Goal: Book appointment/travel/reservation

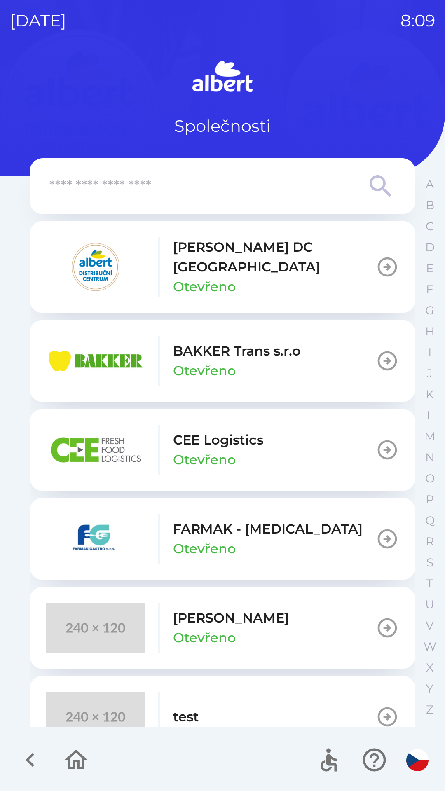
click at [284, 278] on div "[PERSON_NAME] DC [GEOGRAPHIC_DATA] Otevřeno" at bounding box center [274, 266] width 203 height 59
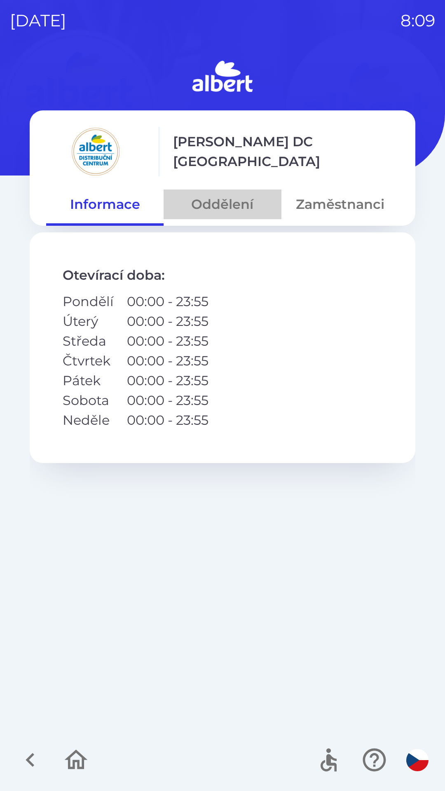
click at [213, 205] on button "Oddělení" at bounding box center [222, 205] width 117 height 30
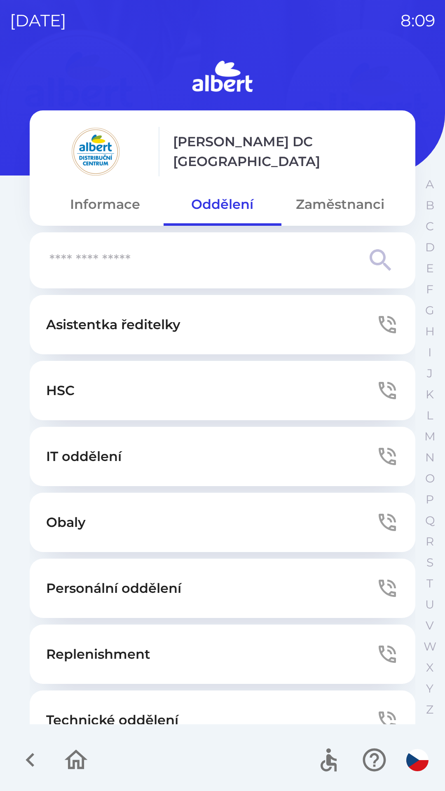
click at [165, 708] on button "Technické oddělení" at bounding box center [223, 720] width 386 height 59
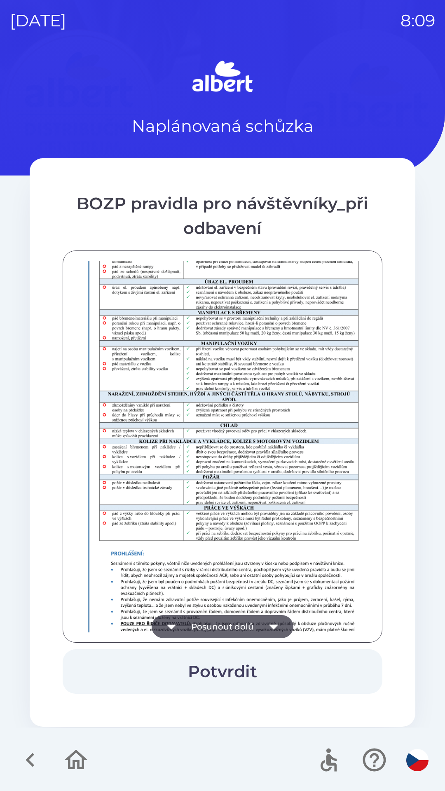
scroll to position [579, 0]
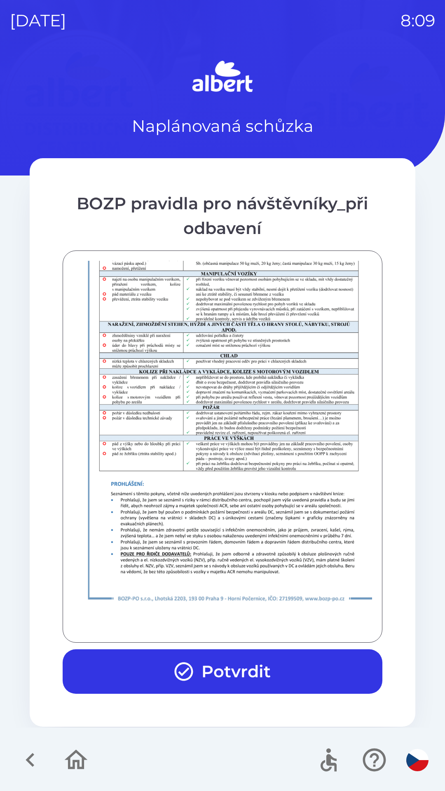
click at [252, 672] on button "Potvrdit" at bounding box center [223, 672] width 320 height 45
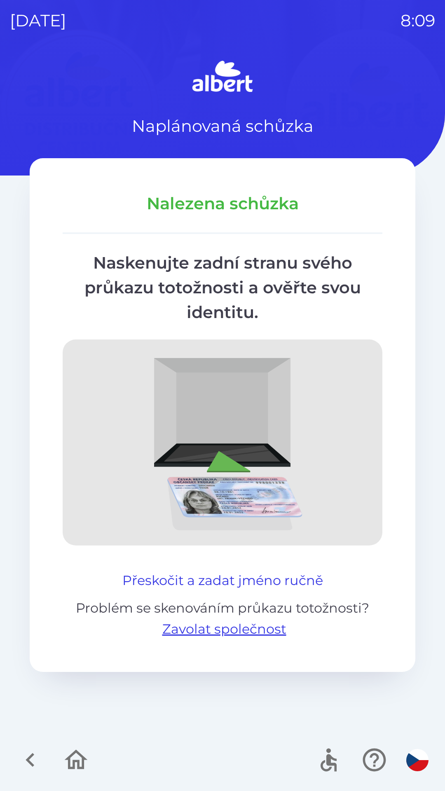
click at [167, 574] on button "Přeskočit a zadat jméno ručně" at bounding box center [222, 581] width 207 height 20
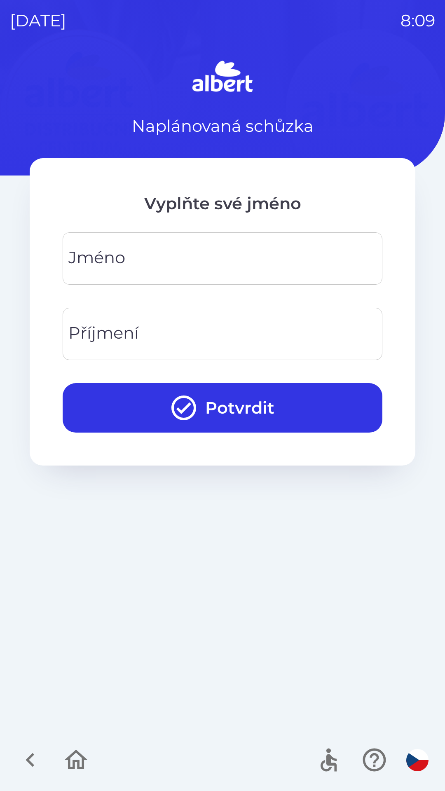
click at [128, 260] on input "Jméno" at bounding box center [223, 258] width 300 height 33
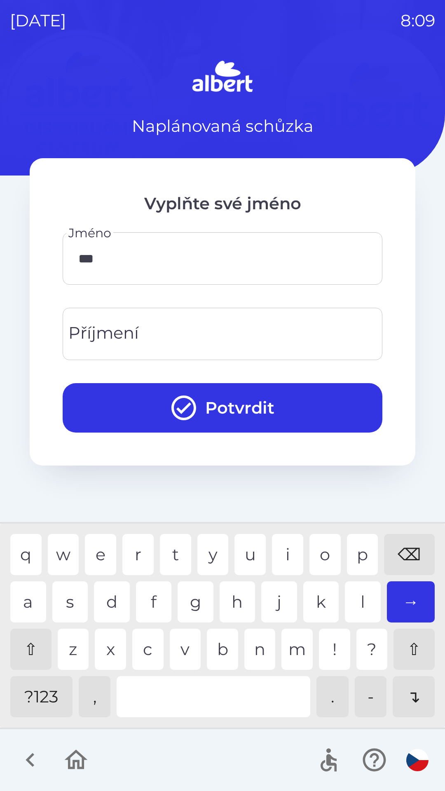
click at [320, 598] on div "k" at bounding box center [321, 602] width 36 height 41
click at [30, 605] on div "a" at bounding box center [28, 602] width 36 height 41
type input "*****"
click at [68, 594] on div "s" at bounding box center [70, 602] width 36 height 41
click at [199, 331] on input "Příjmení" at bounding box center [223, 334] width 300 height 33
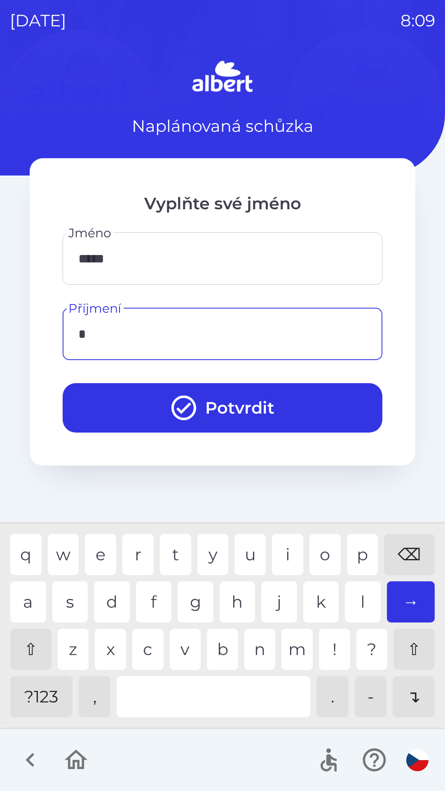
click at [319, 604] on div "k" at bounding box center [321, 602] width 36 height 41
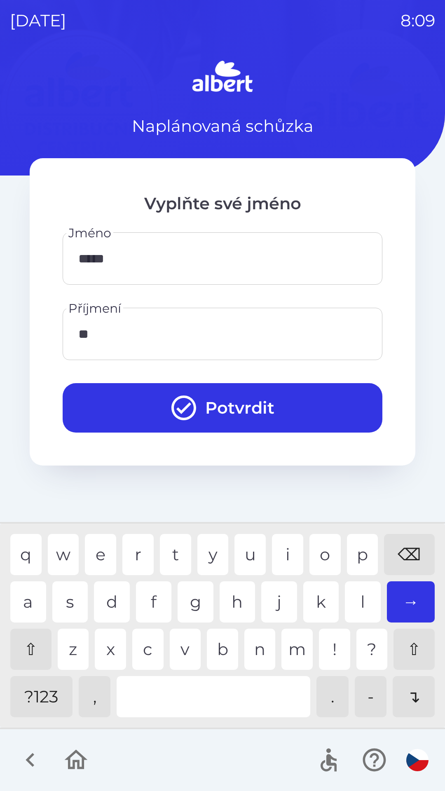
click at [327, 549] on div "o" at bounding box center [325, 554] width 31 height 41
click at [101, 545] on div "e" at bounding box center [100, 554] width 31 height 41
click at [361, 599] on div "l" at bounding box center [363, 602] width 36 height 41
type input "********"
click at [307, 396] on button "Potvrdit" at bounding box center [223, 407] width 320 height 49
